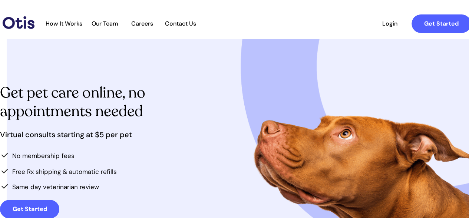
click at [206, 66] on div at bounding box center [248, 149] width 482 height 220
click at [196, 93] on div at bounding box center [248, 149] width 482 height 220
click at [111, 24] on span "Our Team" at bounding box center [105, 23] width 36 height 7
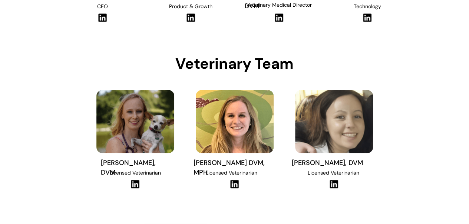
scroll to position [371, 0]
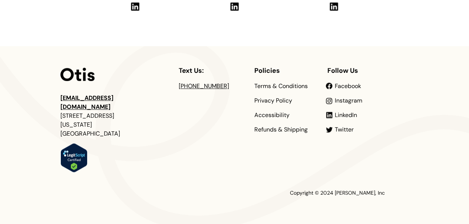
click at [155, 171] on div at bounding box center [234, 135] width 349 height 178
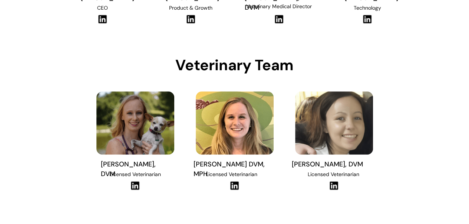
scroll to position [194, 0]
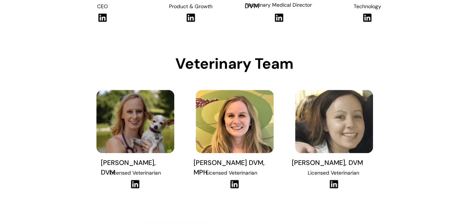
drag, startPoint x: 358, startPoint y: 161, endPoint x: 294, endPoint y: 162, distance: 63.8
click at [294, 162] on span "Dr. Hillary Braverman, DVM" at bounding box center [327, 162] width 71 height 9
copy span "Dr. Hillary Braverman"
